Goal: Find specific page/section: Find specific page/section

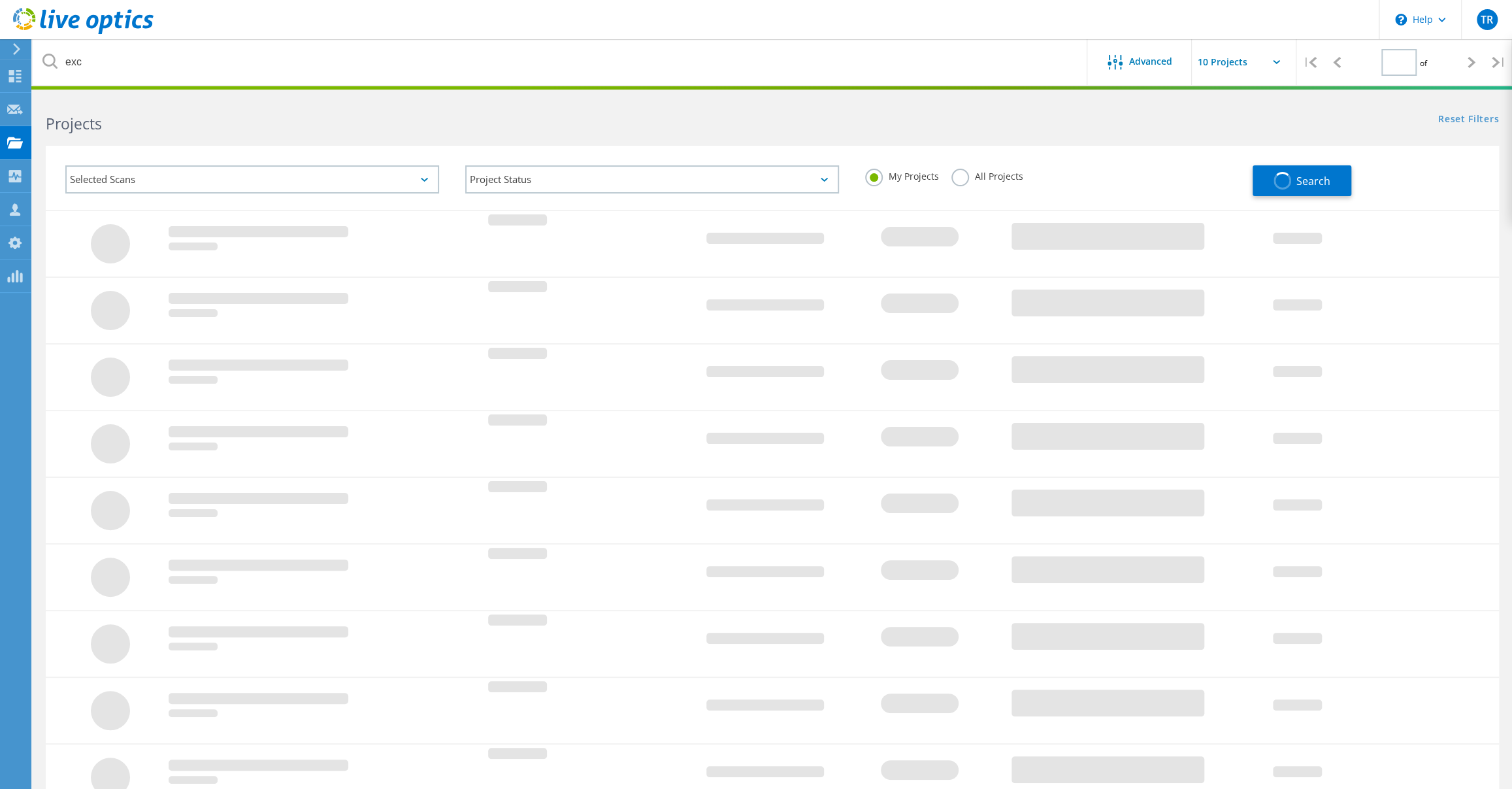
type input "1"
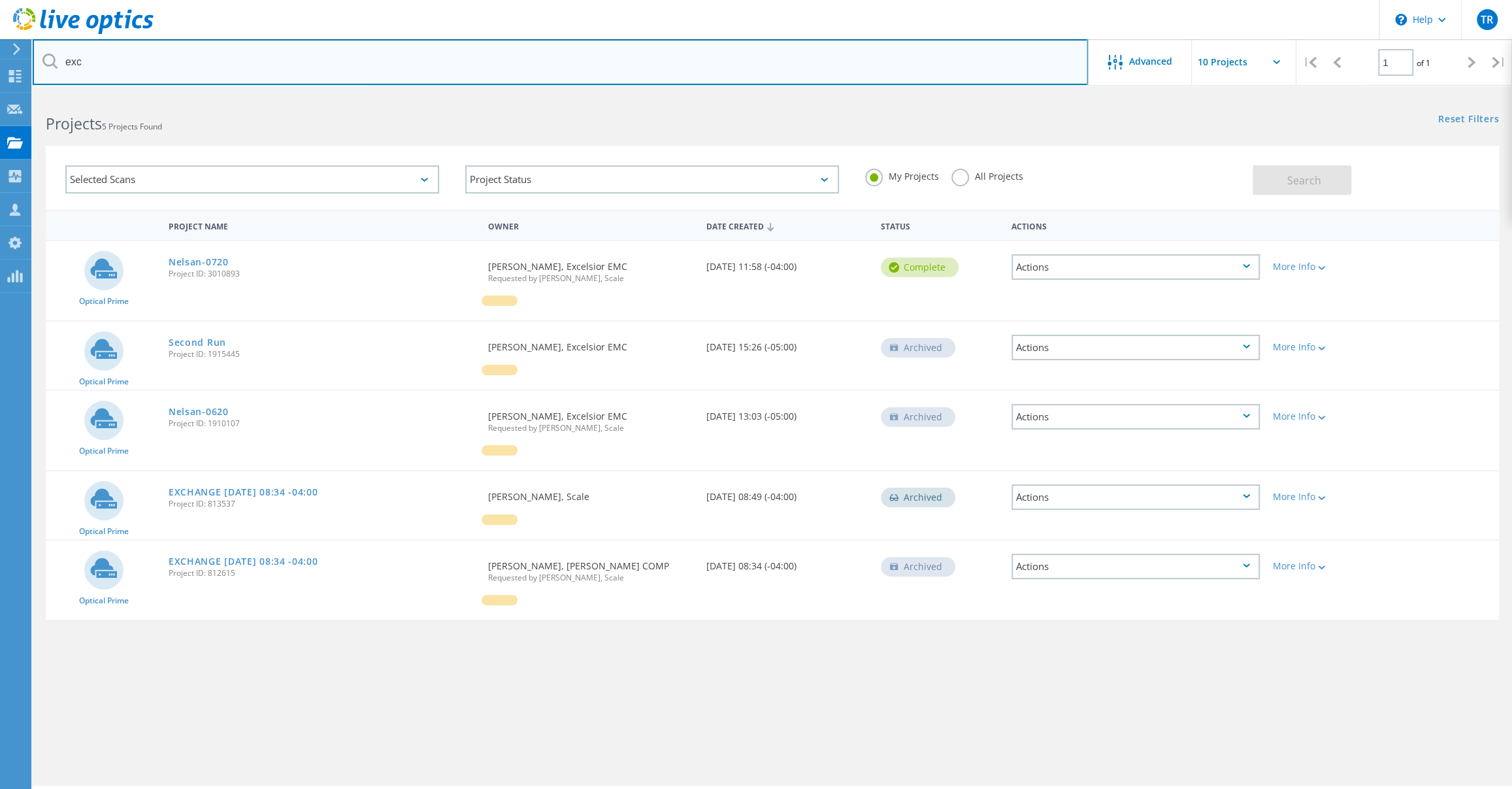
click at [450, 57] on input "exc" at bounding box center [560, 62] width 1055 height 46
click at [453, 59] on input "exc" at bounding box center [560, 62] width 1055 height 46
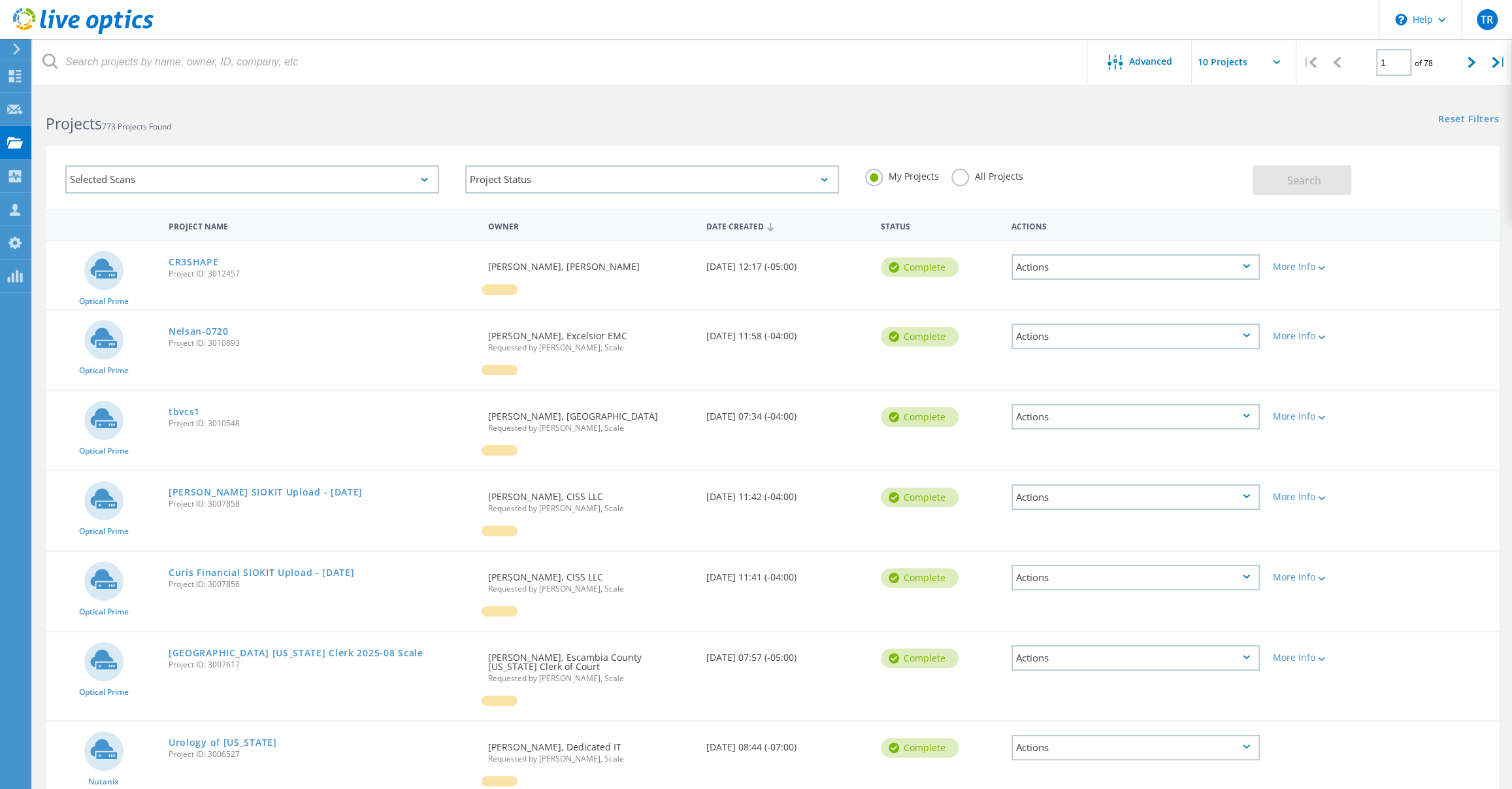
click at [79, 26] on icon at bounding box center [83, 21] width 140 height 27
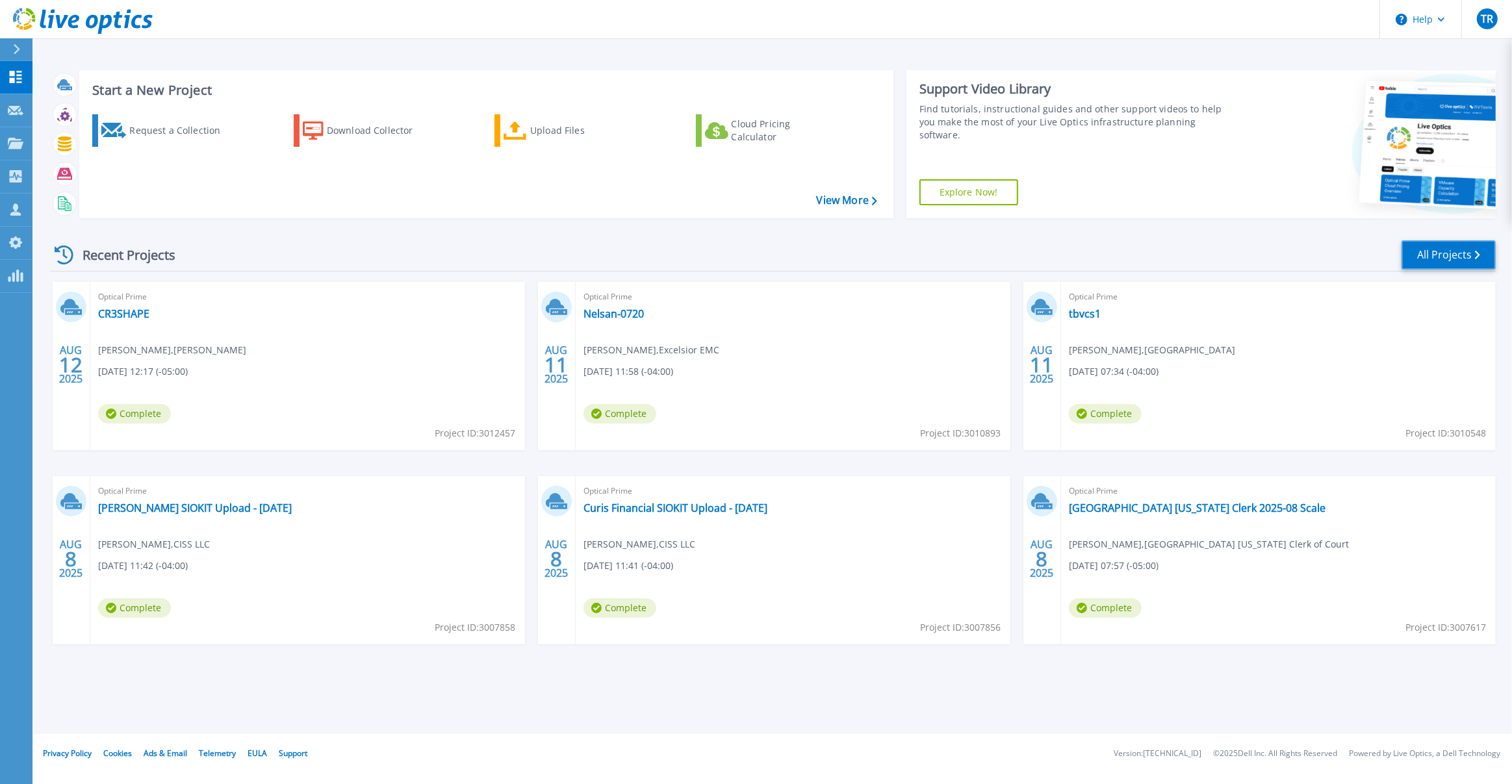
click at [1439, 255] on link "All Projects" at bounding box center [1448, 254] width 94 height 29
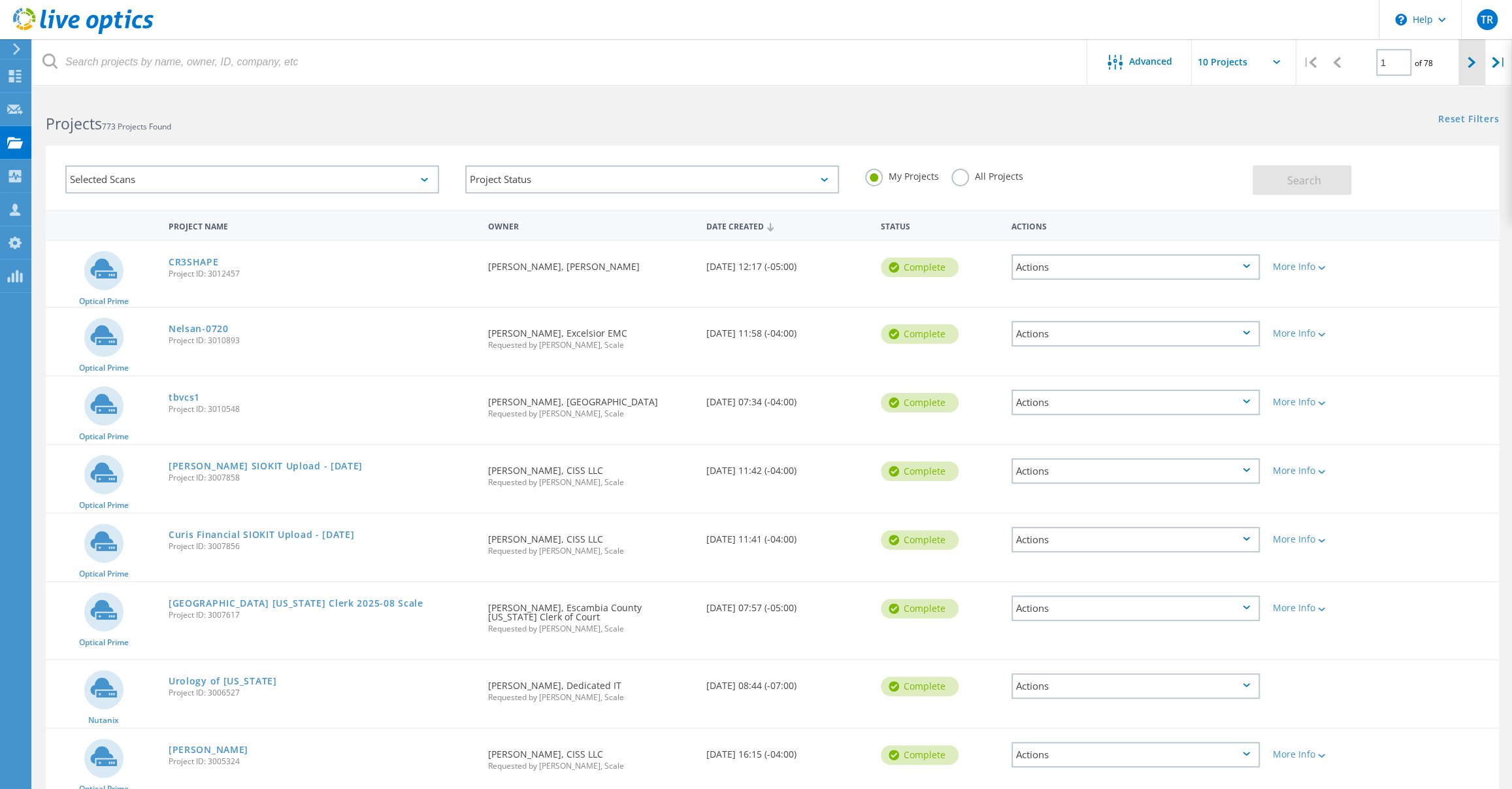
click at [1474, 61] on icon at bounding box center [1472, 63] width 8 height 11
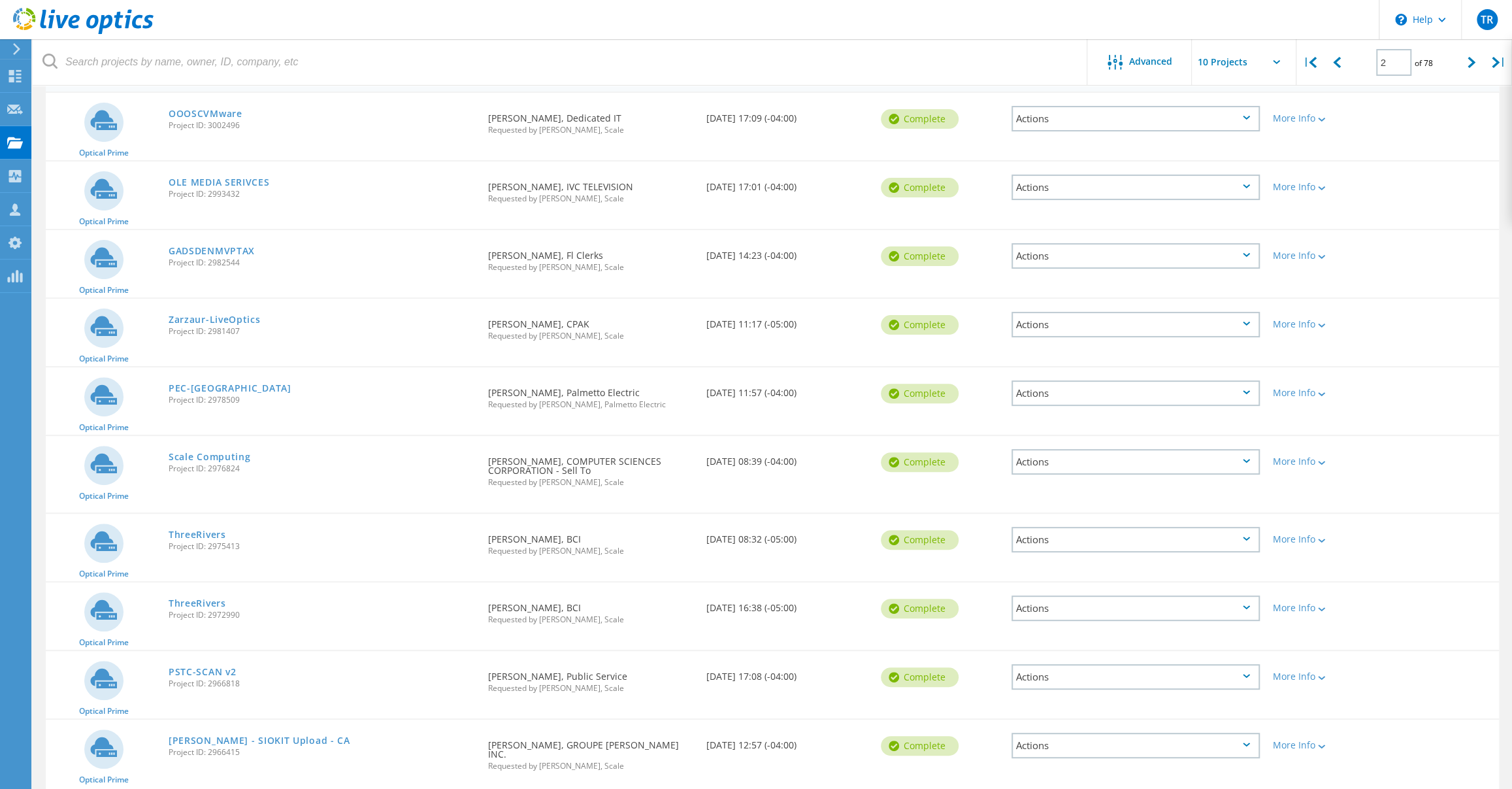
scroll to position [197, 0]
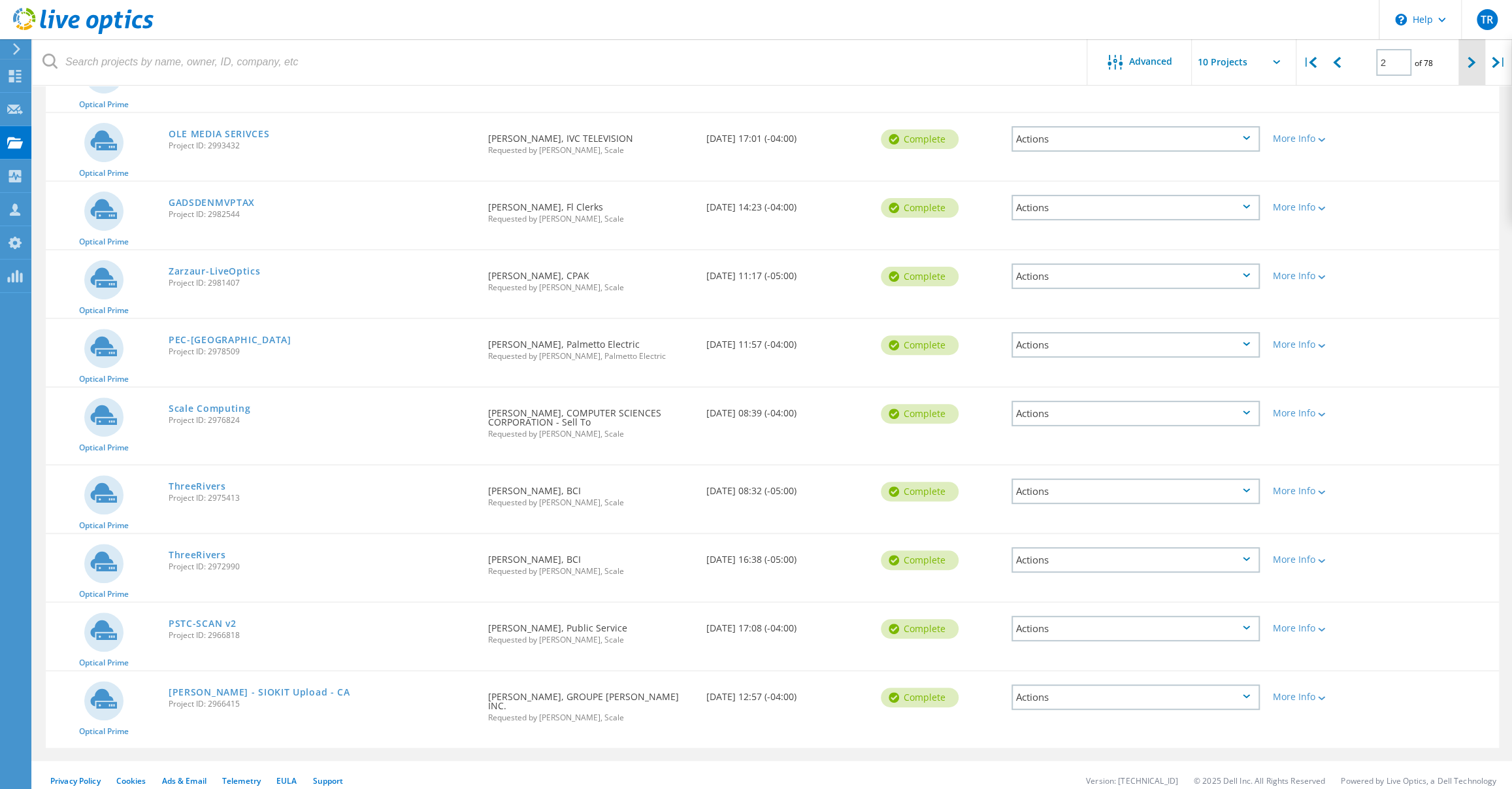
click at [1469, 69] on div at bounding box center [1472, 62] width 27 height 47
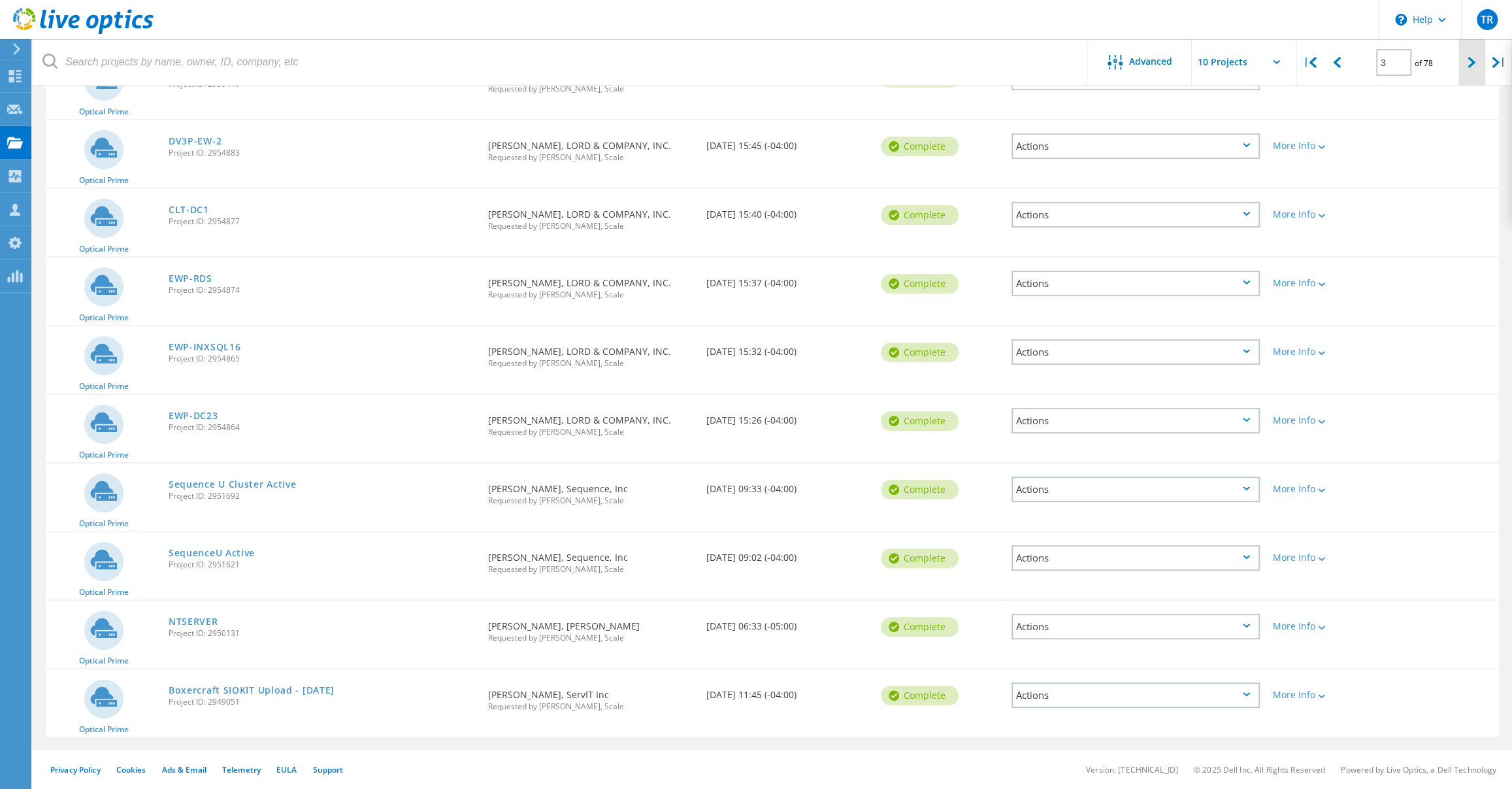
click at [1471, 71] on div at bounding box center [1472, 62] width 27 height 47
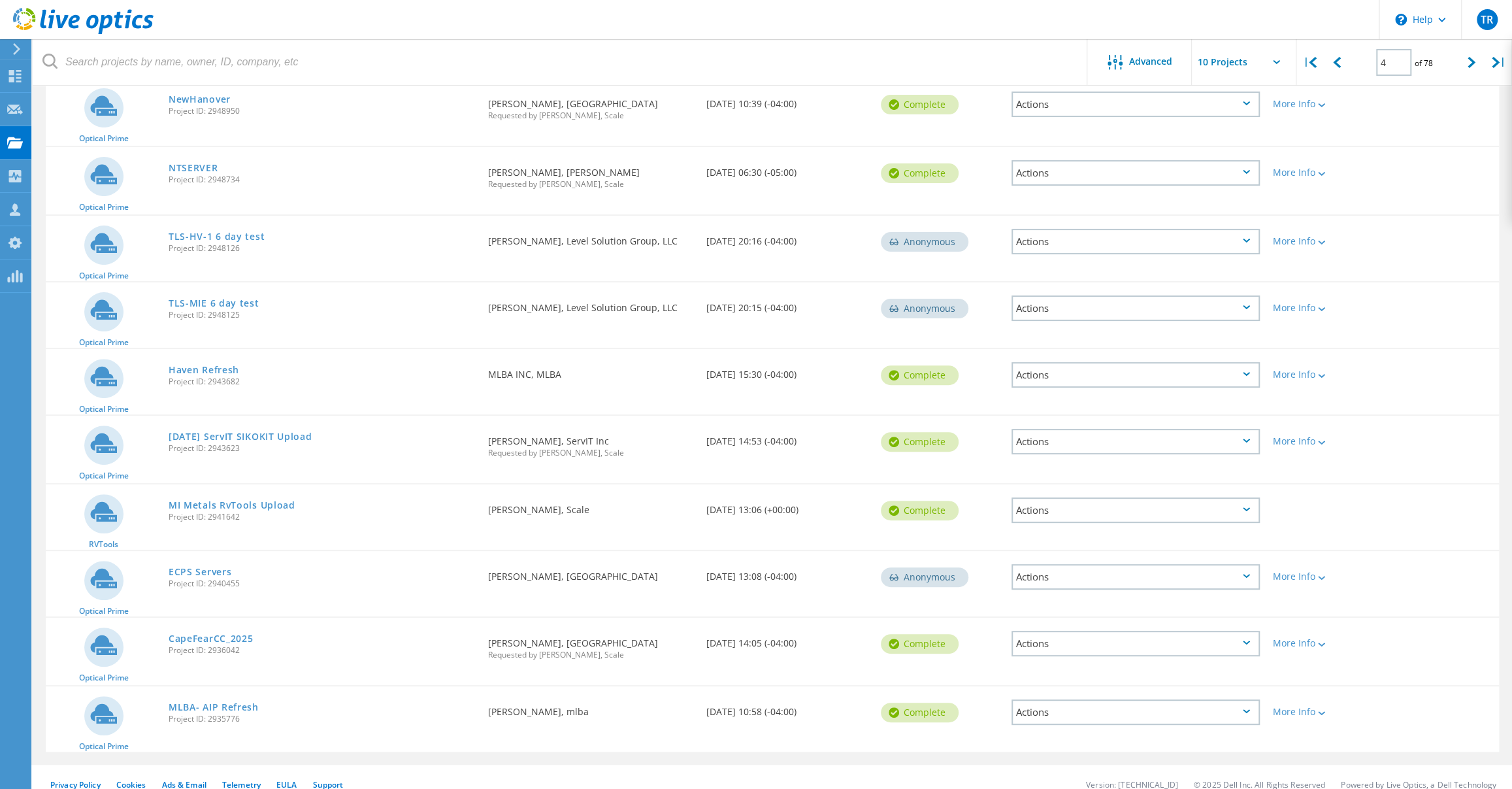
scroll to position [0, 0]
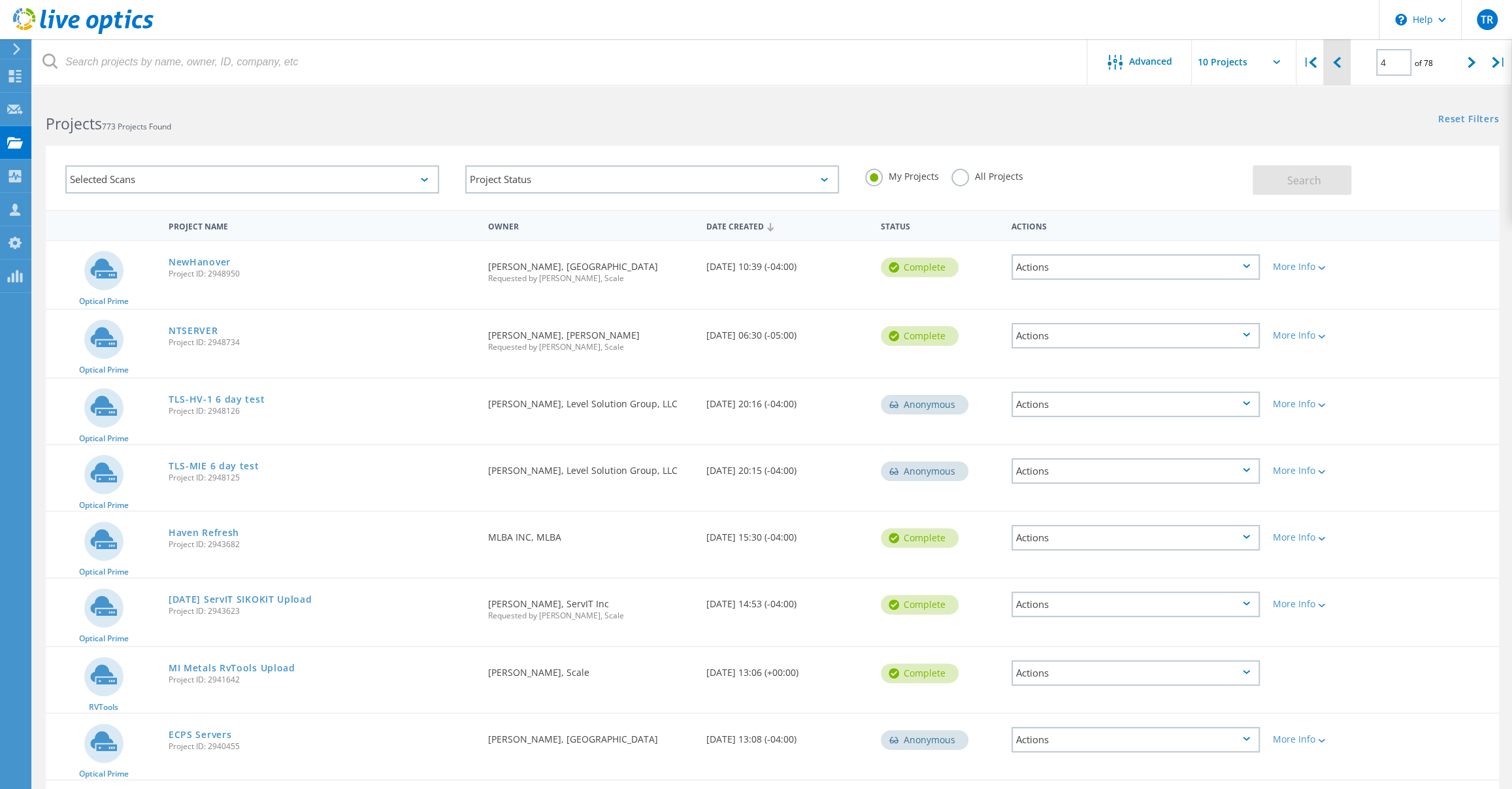
click at [1331, 66] on div at bounding box center [1336, 62] width 27 height 47
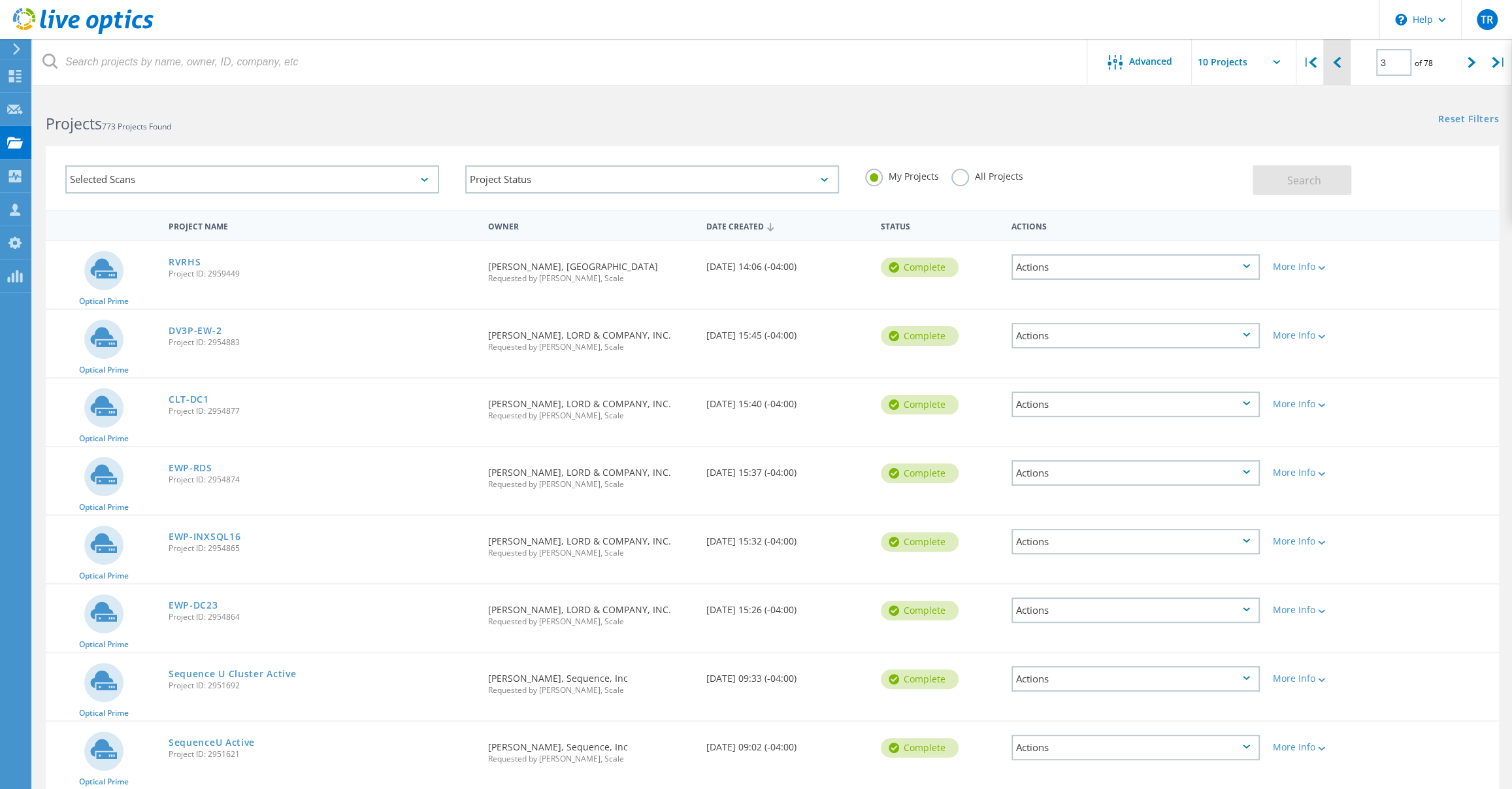
click at [1331, 65] on div at bounding box center [1336, 62] width 27 height 47
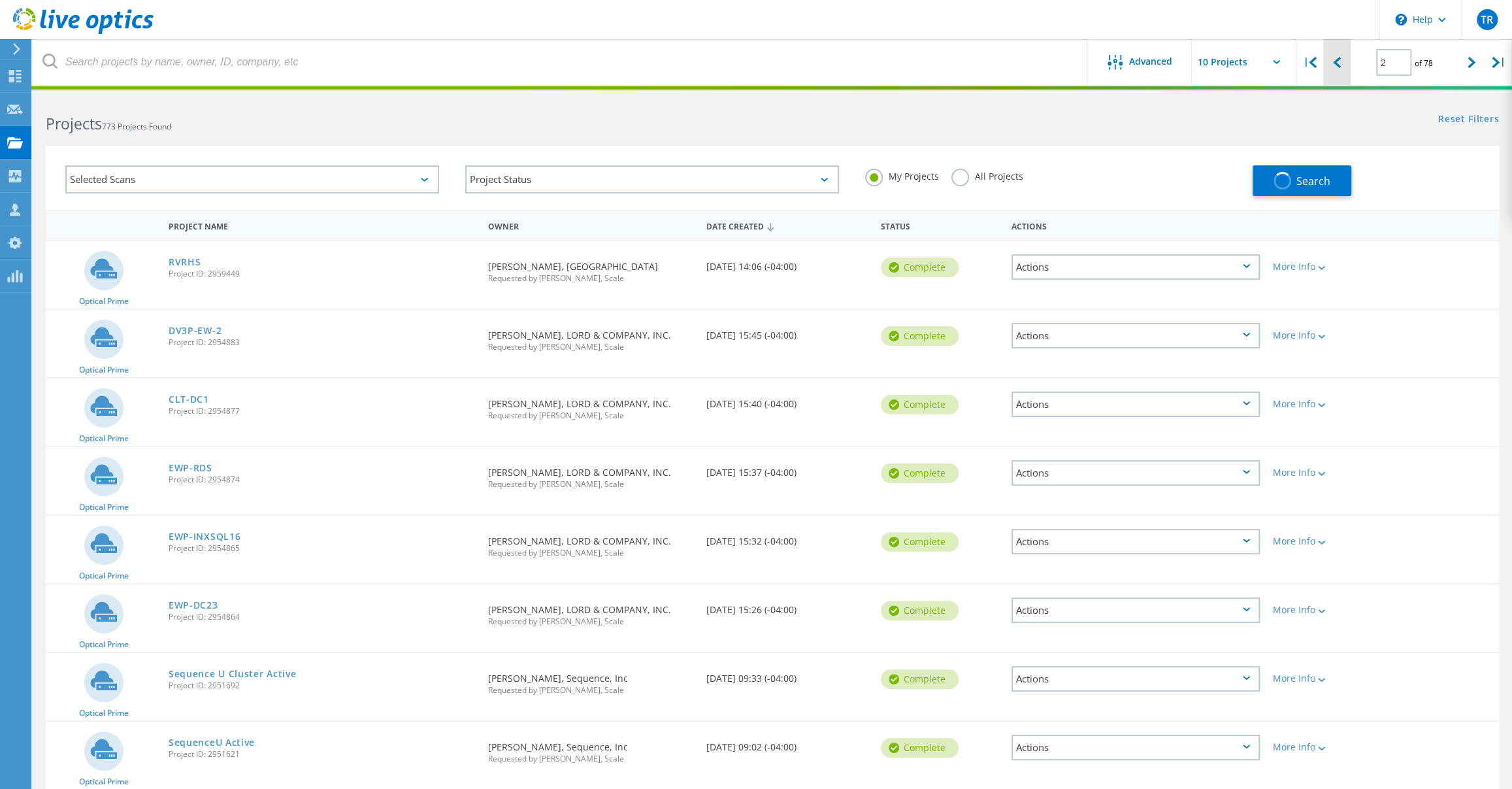
click at [1331, 65] on div at bounding box center [1336, 62] width 27 height 47
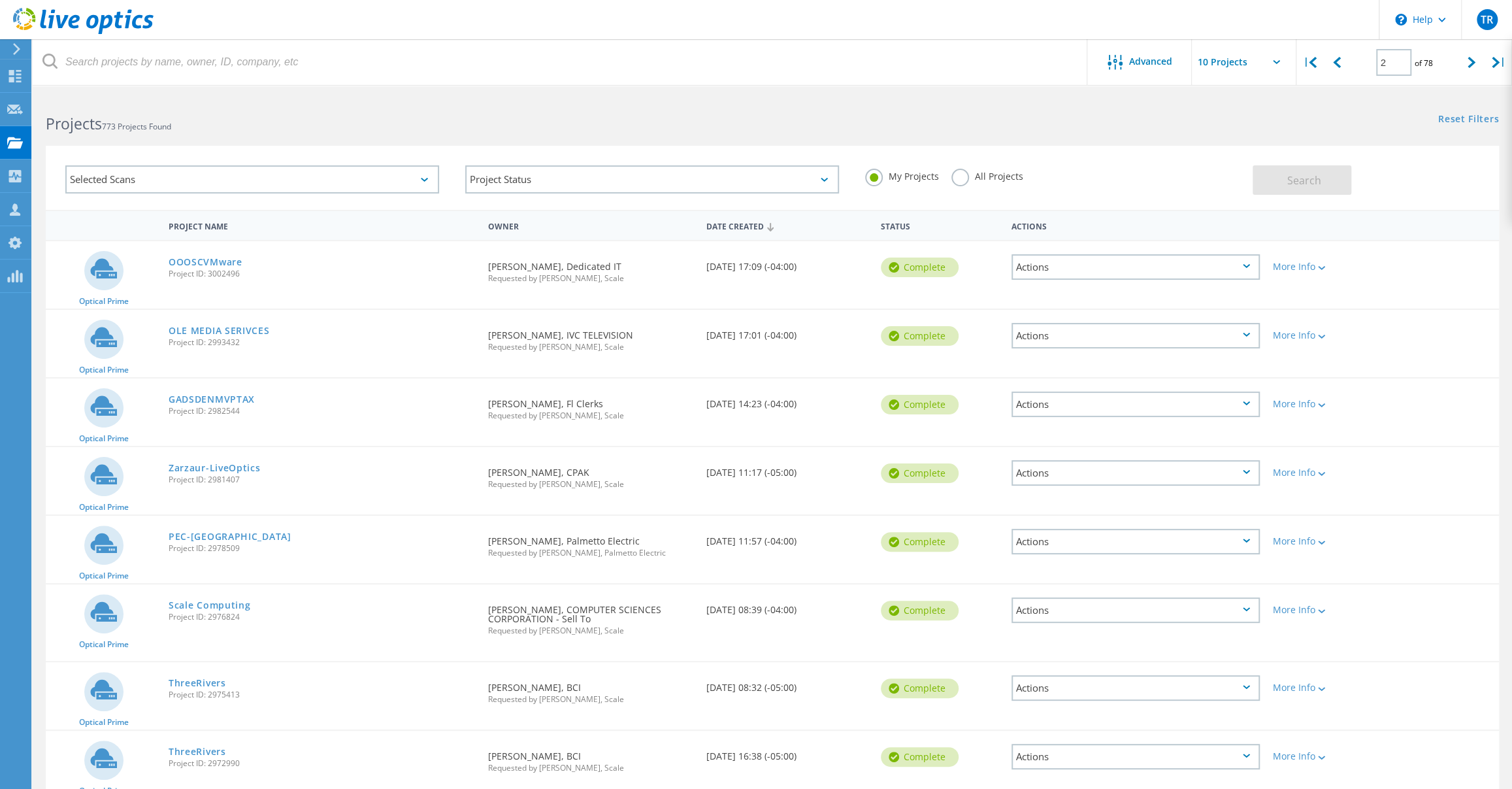
drag, startPoint x: 1342, startPoint y: 73, endPoint x: 1287, endPoint y: 65, distance: 55.6
click at [1342, 72] on div at bounding box center [1336, 62] width 27 height 47
type input "1"
